Goal: Information Seeking & Learning: Learn about a topic

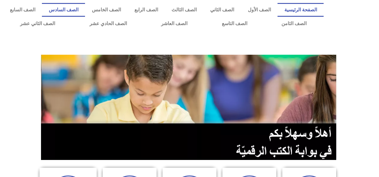
click at [85, 16] on link "الصف السادس" at bounding box center [63, 10] width 43 height 14
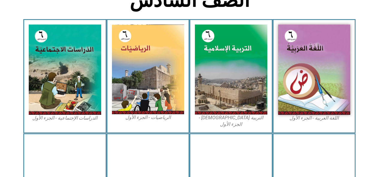
scroll to position [165, 0]
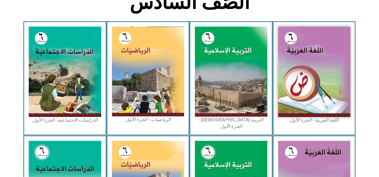
click at [237, 77] on img at bounding box center [231, 72] width 72 height 90
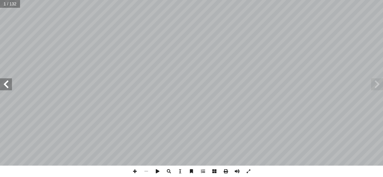
click at [6, 85] on span at bounding box center [6, 84] width 12 height 12
click at [6, 86] on span at bounding box center [6, 84] width 12 height 12
click at [14, 4] on input "text" at bounding box center [12, 4] width 24 height 8
type input "**"
click at [373, 82] on span at bounding box center [377, 84] width 12 height 12
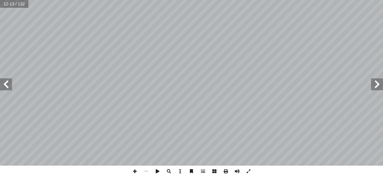
click at [7, 82] on span at bounding box center [6, 84] width 12 height 12
click at [8, 83] on span at bounding box center [6, 84] width 12 height 12
click at [7, 84] on span at bounding box center [6, 84] width 12 height 12
click at [8, 82] on span at bounding box center [6, 84] width 12 height 12
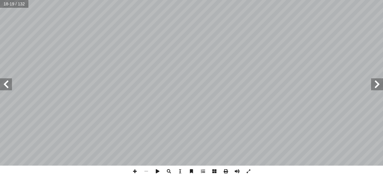
click at [372, 83] on span at bounding box center [377, 84] width 12 height 12
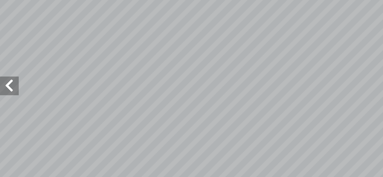
click at [1, 86] on span at bounding box center [6, 84] width 12 height 12
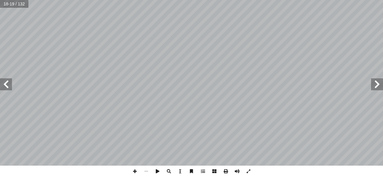
click at [383, 84] on span at bounding box center [377, 84] width 12 height 12
click at [379, 86] on span at bounding box center [377, 84] width 12 height 12
click at [376, 86] on span at bounding box center [377, 84] width 12 height 12
click at [376, 85] on span at bounding box center [377, 84] width 12 height 12
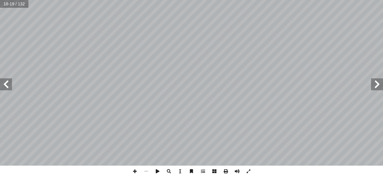
click at [376, 85] on span at bounding box center [377, 84] width 12 height 12
click at [377, 85] on span at bounding box center [377, 84] width 12 height 12
click at [380, 84] on span at bounding box center [377, 84] width 12 height 12
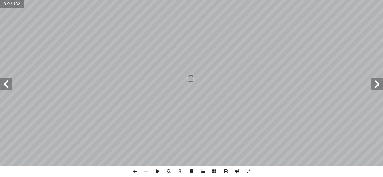
click at [379, 79] on span at bounding box center [377, 84] width 12 height 12
click at [377, 82] on span at bounding box center [377, 84] width 12 height 12
click at [378, 82] on span at bounding box center [377, 84] width 12 height 12
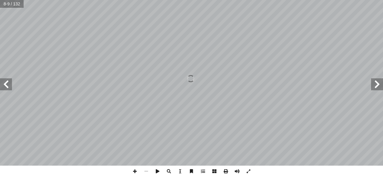
click at [375, 84] on span at bounding box center [377, 84] width 12 height 12
click at [374, 84] on span at bounding box center [377, 84] width 12 height 12
click at [373, 84] on span at bounding box center [377, 84] width 12 height 12
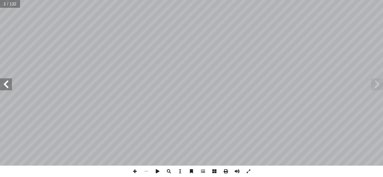
click at [4, 85] on span at bounding box center [6, 84] width 12 height 12
click at [6, 87] on span at bounding box center [6, 84] width 12 height 12
click at [8, 6] on input "text" at bounding box center [12, 4] width 24 height 8
type input "**"
click at [376, 84] on span at bounding box center [377, 84] width 12 height 12
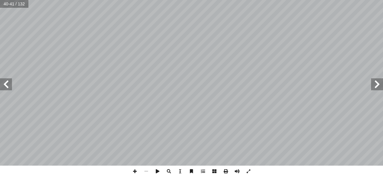
click at [379, 85] on span at bounding box center [377, 84] width 12 height 12
click at [9, 86] on span at bounding box center [6, 84] width 12 height 12
click at [7, 81] on span at bounding box center [6, 84] width 12 height 12
click at [382, 85] on span at bounding box center [377, 84] width 12 height 12
click at [6, 84] on span at bounding box center [6, 84] width 12 height 12
